Goal: Connect with others

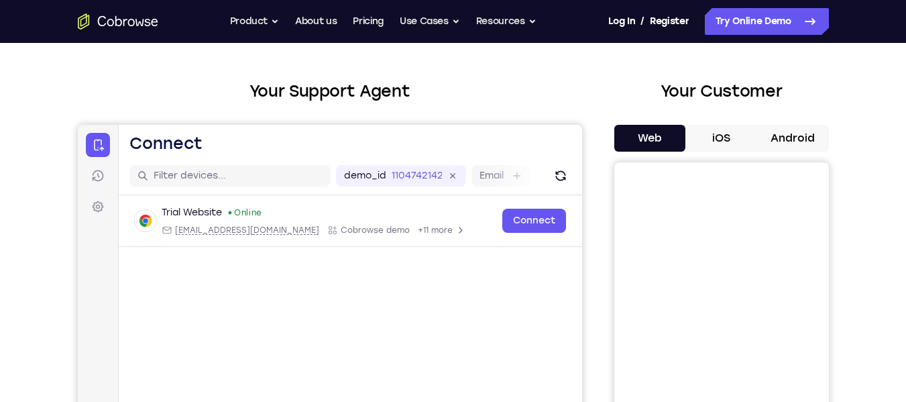
scroll to position [125, 0]
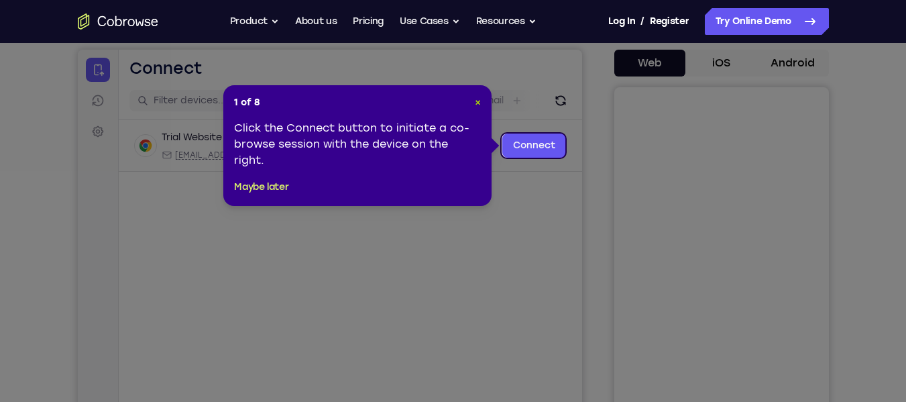
click at [479, 100] on span "×" at bounding box center [478, 102] width 6 height 11
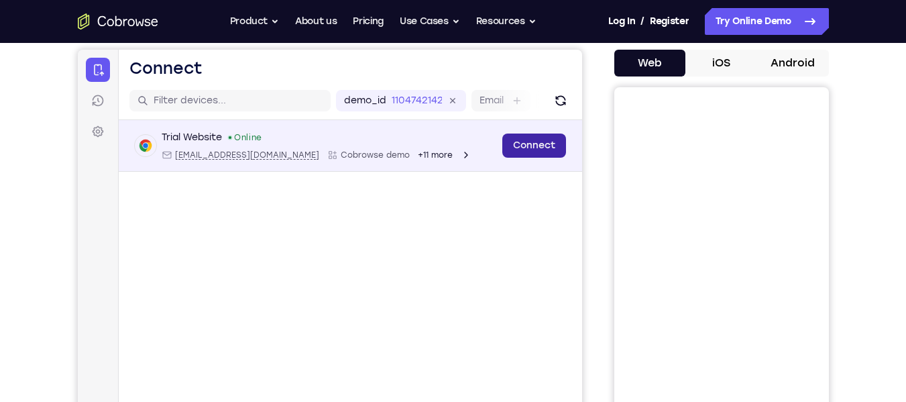
click at [534, 148] on link "Connect" at bounding box center [534, 145] width 64 height 24
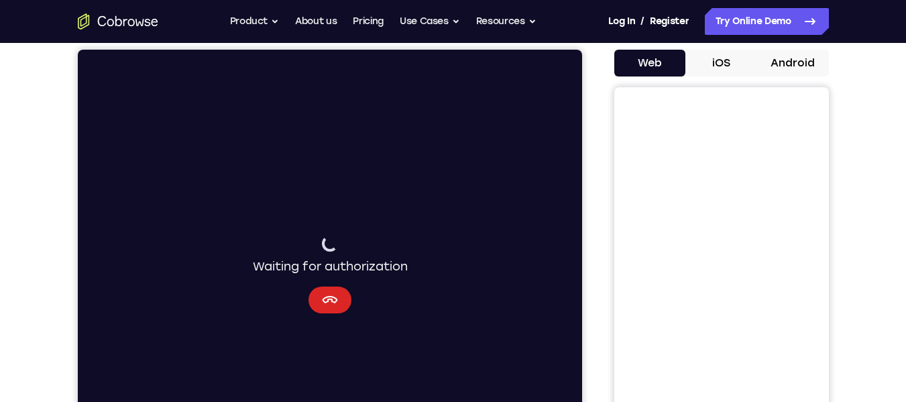
click at [344, 296] on button "Cancel" at bounding box center [329, 299] width 43 height 27
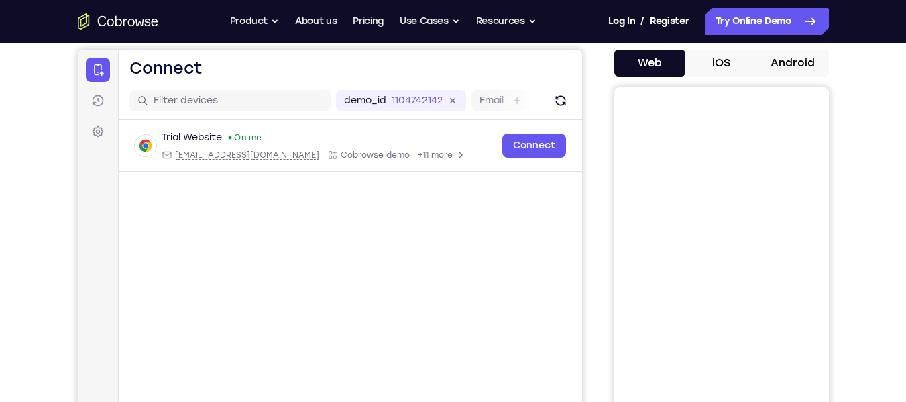
click at [726, 54] on button "iOS" at bounding box center [721, 63] width 72 height 27
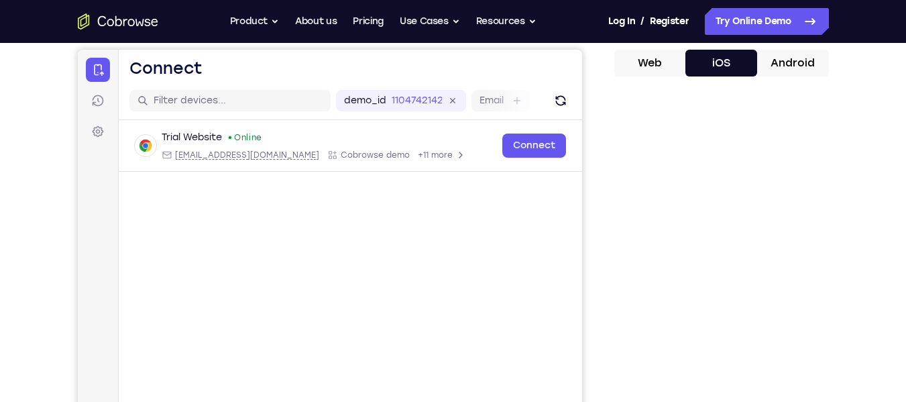
click at [659, 71] on button "Web" at bounding box center [650, 63] width 72 height 27
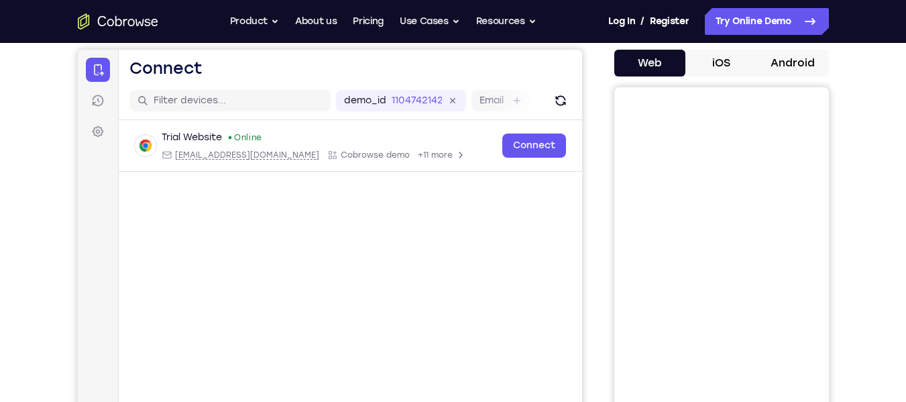
click at [777, 46] on div "Your Customer Web iOS Android" at bounding box center [721, 252] width 215 height 496
click at [779, 48] on div "Your Customer Web iOS Android" at bounding box center [721, 252] width 215 height 496
click at [780, 61] on button "Android" at bounding box center [793, 63] width 72 height 27
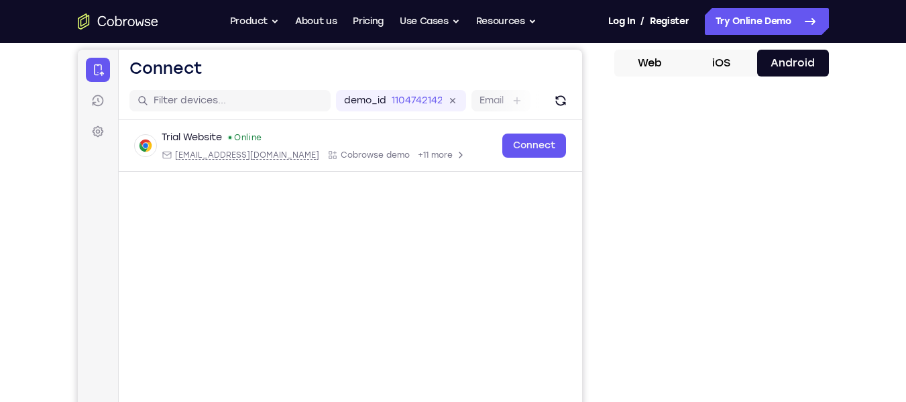
click at [664, 58] on button "Web" at bounding box center [650, 63] width 72 height 27
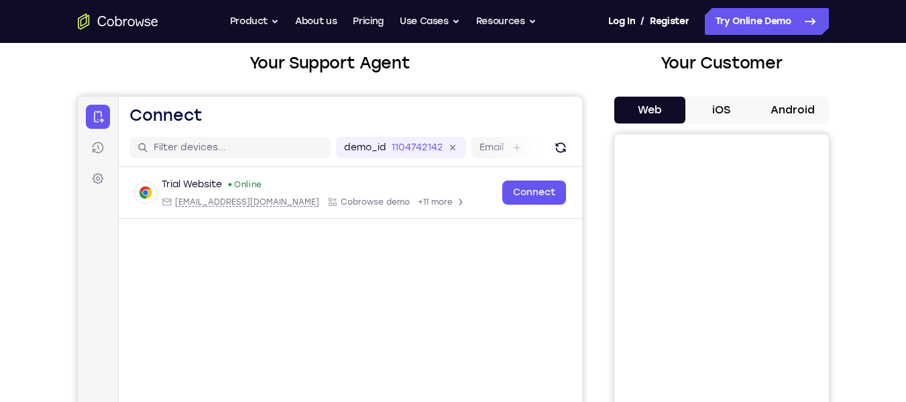
scroll to position [77, 0]
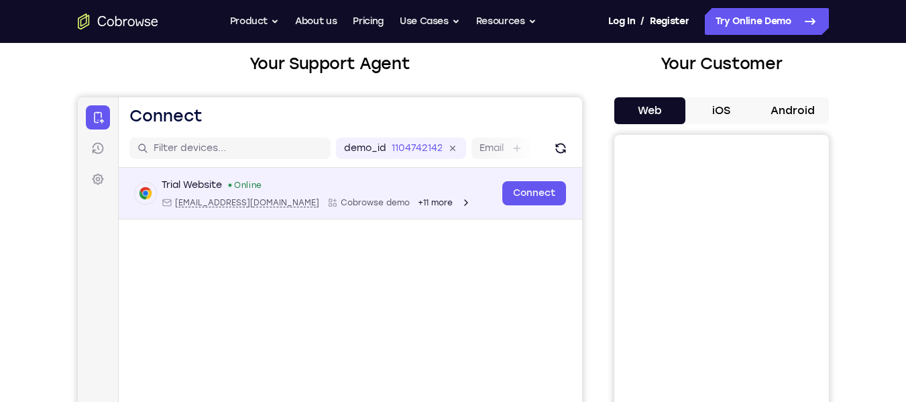
click at [218, 203] on span "[EMAIL_ADDRESS][DOMAIN_NAME]" at bounding box center [246, 202] width 144 height 11
type input "[EMAIL_ADDRESS][DOMAIN_NAME]"
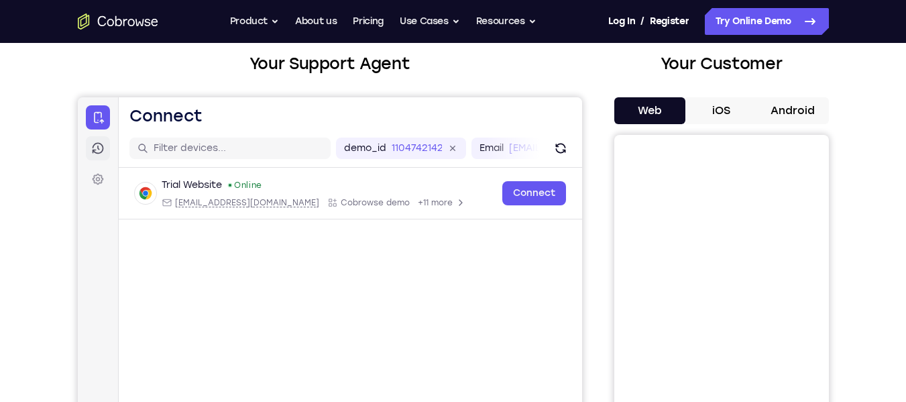
click at [103, 156] on link "Sessions" at bounding box center [97, 148] width 24 height 24
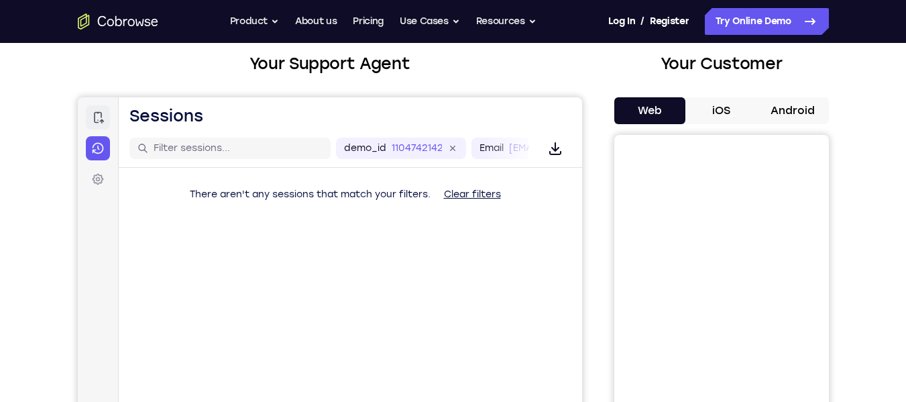
click at [100, 127] on link "Connect" at bounding box center [97, 117] width 24 height 24
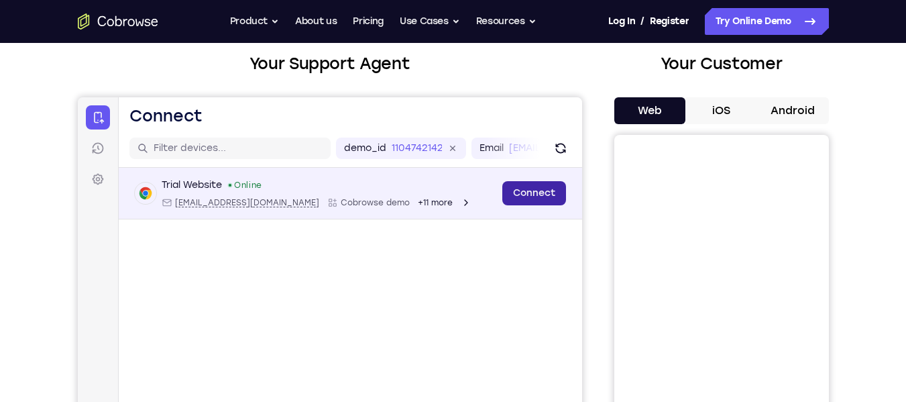
click at [520, 194] on link "Connect" at bounding box center [534, 193] width 64 height 24
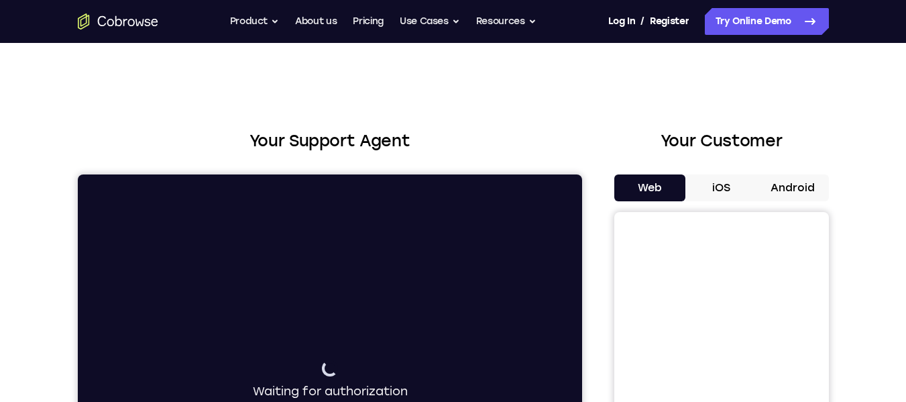
scroll to position [82, 0]
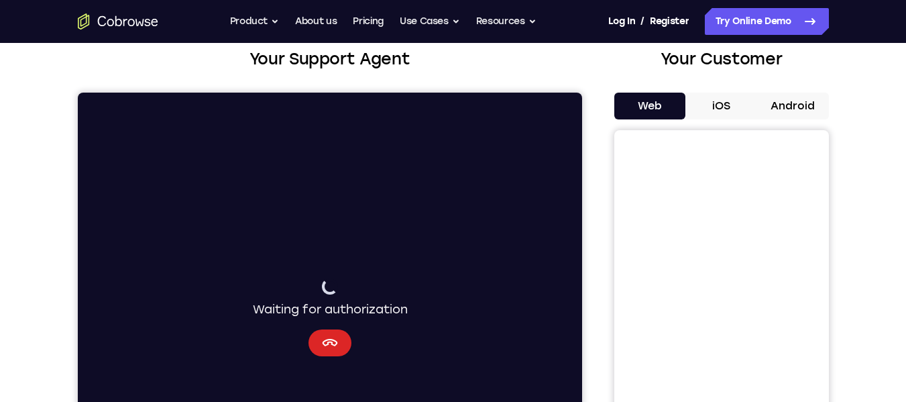
click at [335, 345] on icon "Cancel" at bounding box center [329, 343] width 16 height 16
